Goal: Check status

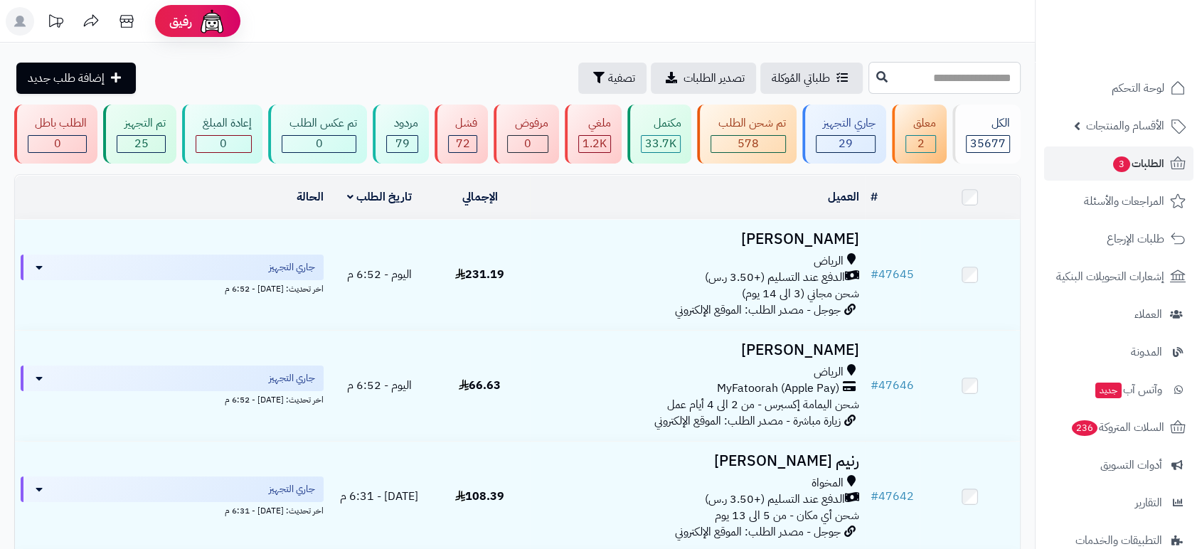
click at [943, 73] on input "text" at bounding box center [944, 78] width 152 height 32
paste input "*****"
type input "*****"
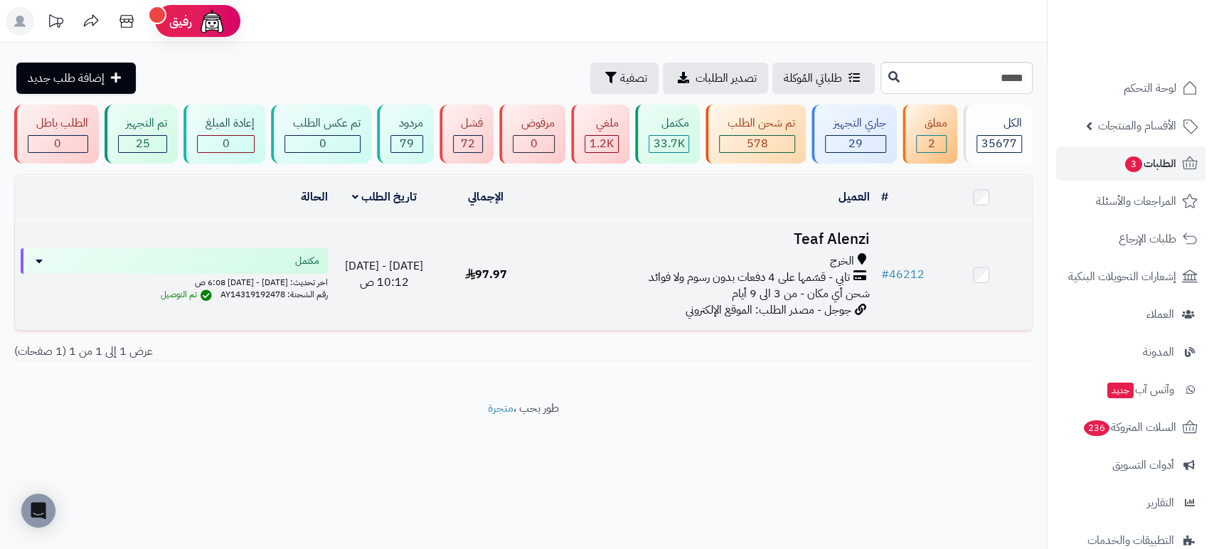
click at [825, 231] on h3 "Teaf Alenzi" at bounding box center [705, 239] width 327 height 16
